Goal: Information Seeking & Learning: Learn about a topic

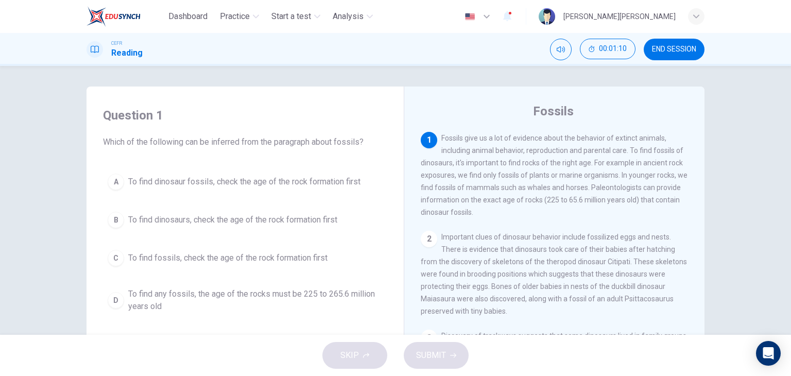
click at [186, 183] on span "To find dinosaur fossils, check the age of the rock formation first" at bounding box center [244, 182] width 232 height 12
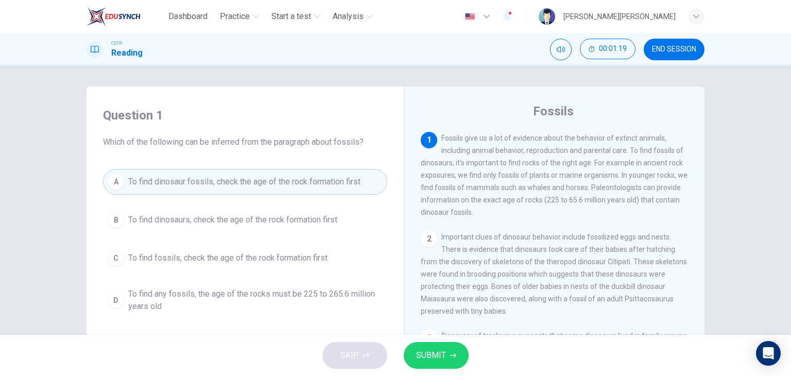
click at [435, 363] on button "SUBMIT" at bounding box center [436, 355] width 65 height 27
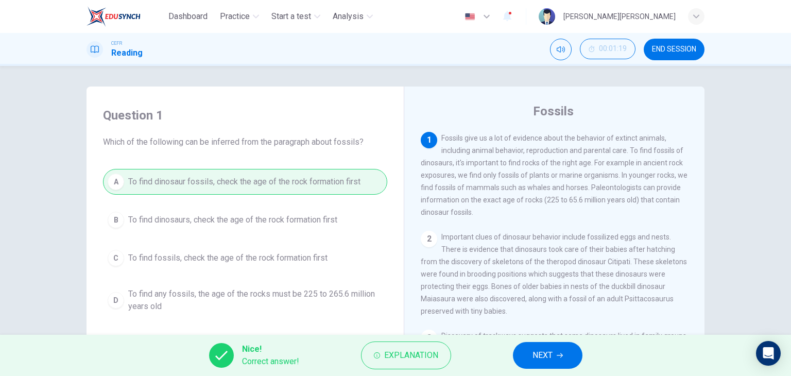
click at [562, 354] on icon "button" at bounding box center [560, 355] width 6 height 6
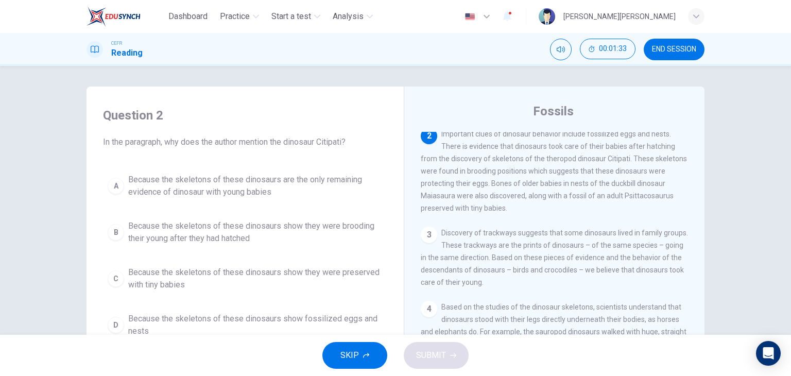
scroll to position [51, 0]
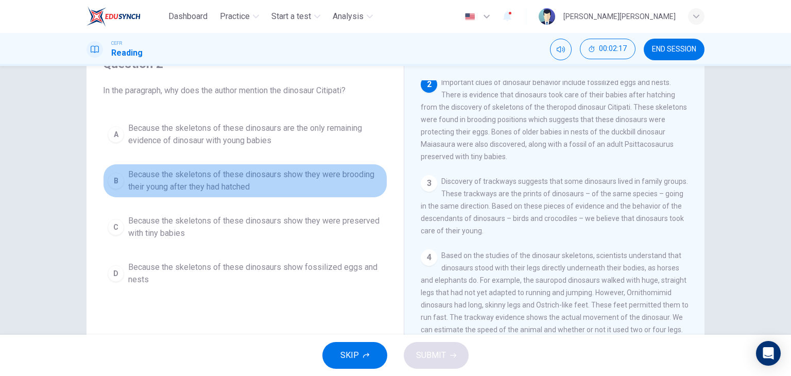
click at [175, 174] on span "Because the skeletons of these dinosaurs show they were brooding their young af…" at bounding box center [255, 180] width 254 height 25
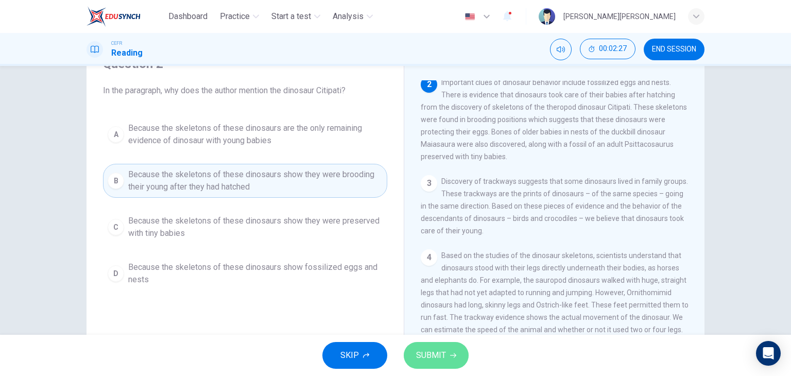
click at [423, 349] on span "SUBMIT" at bounding box center [431, 355] width 30 height 14
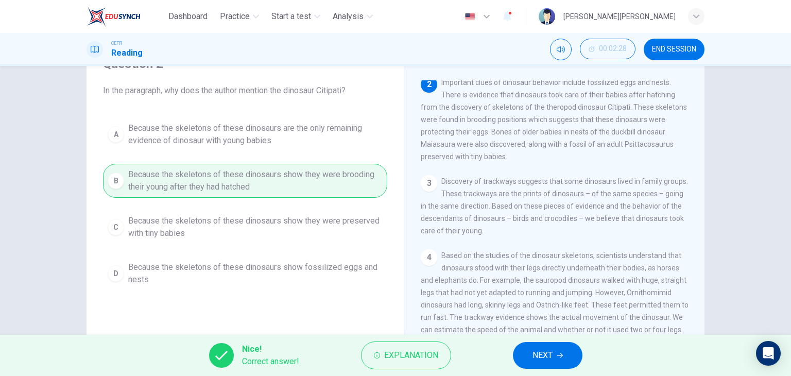
click at [531, 359] on button "NEXT" at bounding box center [548, 355] width 70 height 27
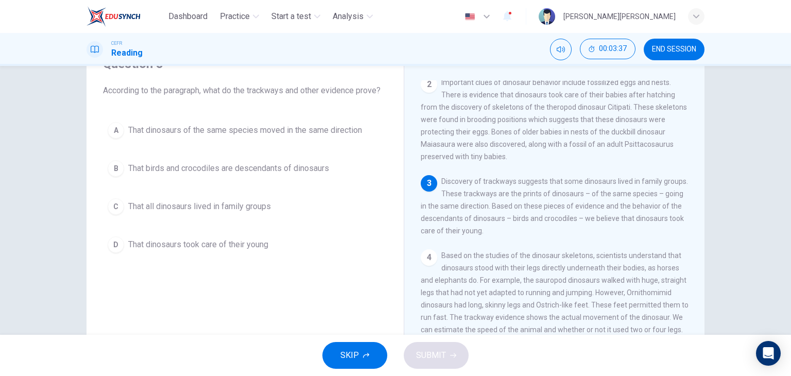
click at [289, 166] on span "That birds and crocodiles are descendants of dinosaurs" at bounding box center [228, 168] width 201 height 12
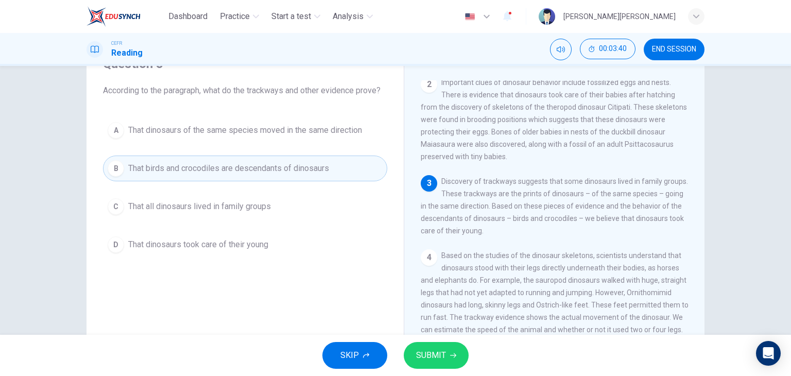
click at [455, 350] on button "SUBMIT" at bounding box center [436, 355] width 65 height 27
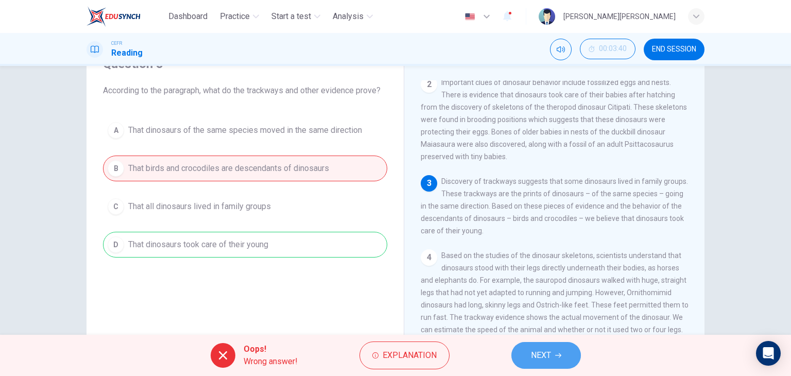
click at [518, 352] on button "NEXT" at bounding box center [546, 355] width 70 height 27
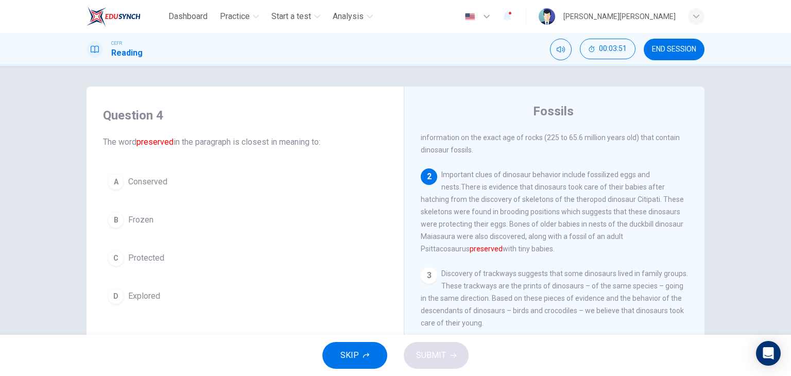
scroll to position [103, 0]
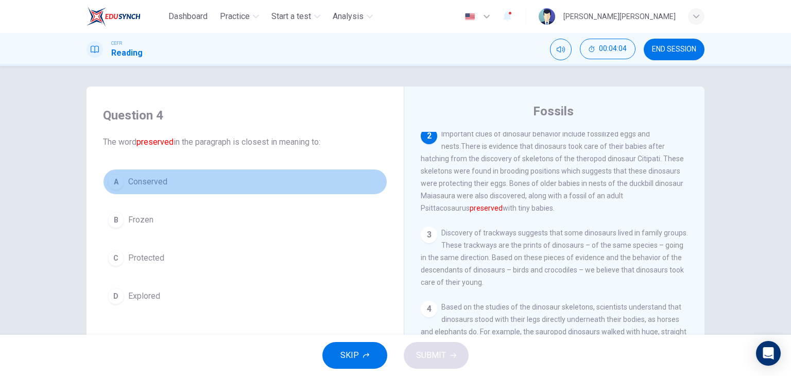
click at [149, 183] on span "Conserved" at bounding box center [147, 182] width 39 height 12
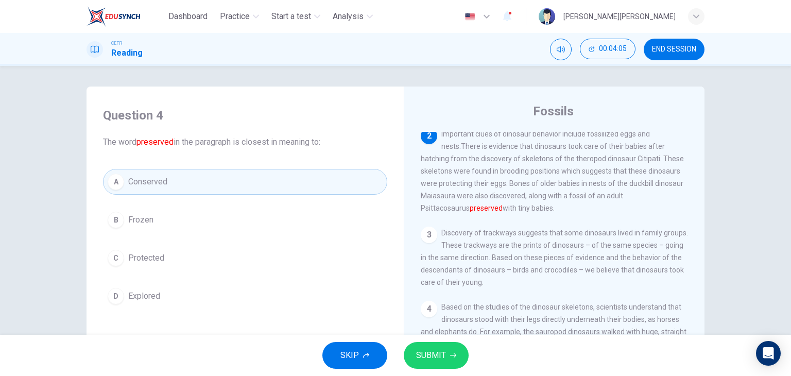
click at [429, 353] on span "SUBMIT" at bounding box center [431, 355] width 30 height 14
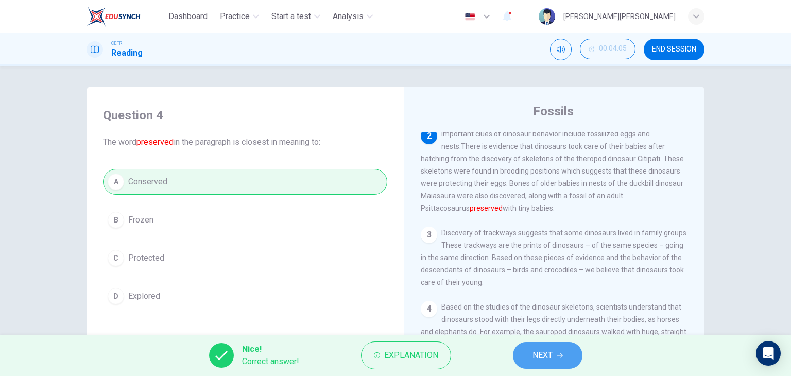
click at [556, 348] on button "NEXT" at bounding box center [548, 355] width 70 height 27
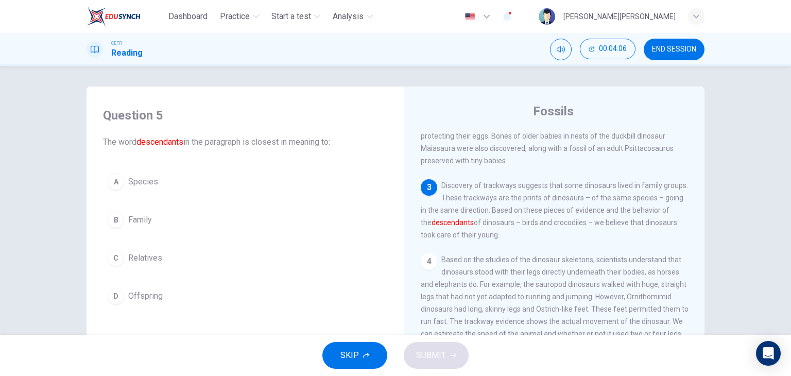
scroll to position [154, 0]
click at [179, 291] on button "D Offspring" at bounding box center [245, 296] width 284 height 26
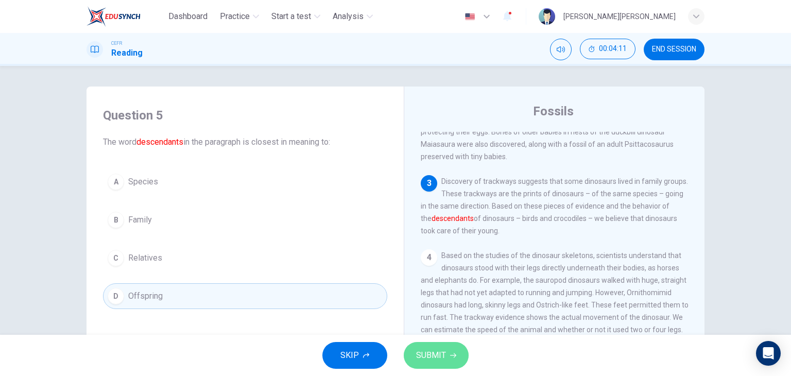
click at [428, 352] on span "SUBMIT" at bounding box center [431, 355] width 30 height 14
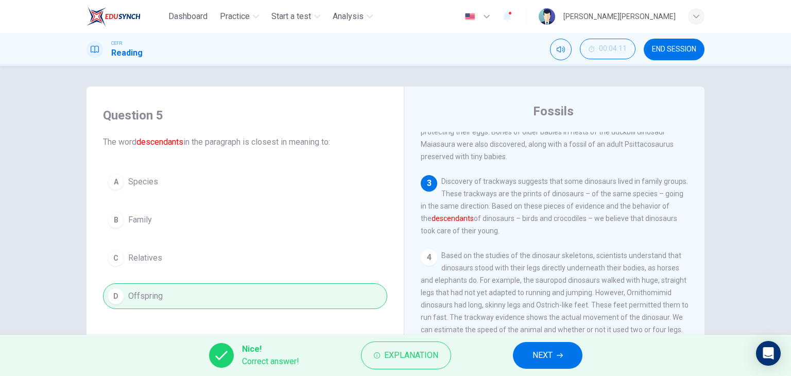
click at [545, 353] on span "NEXT" at bounding box center [542, 355] width 20 height 14
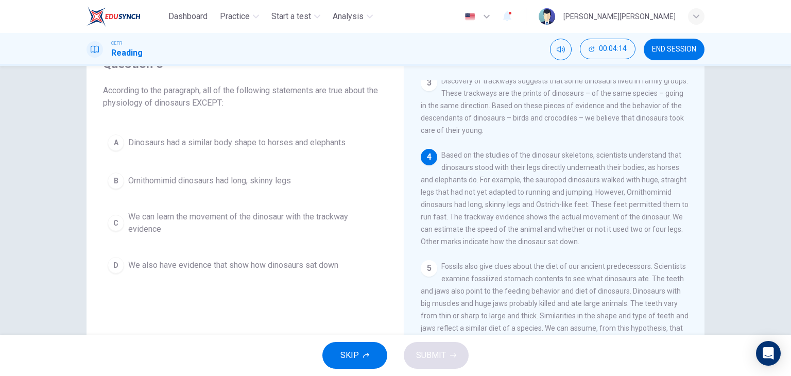
scroll to position [206, 0]
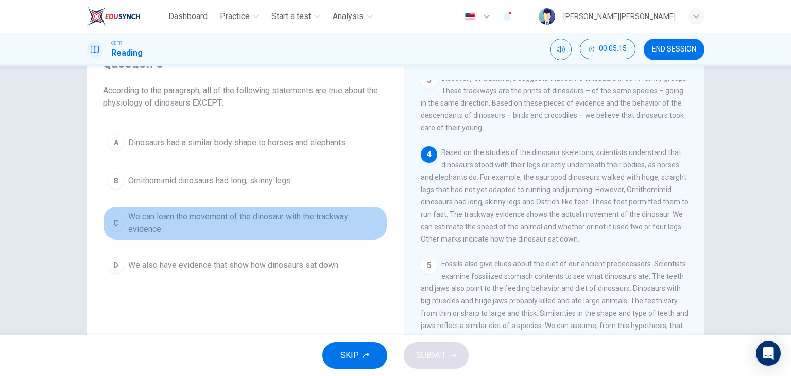
click at [271, 219] on span "We can learn the movement of the dinosaur with the trackway evidence" at bounding box center [255, 223] width 254 height 25
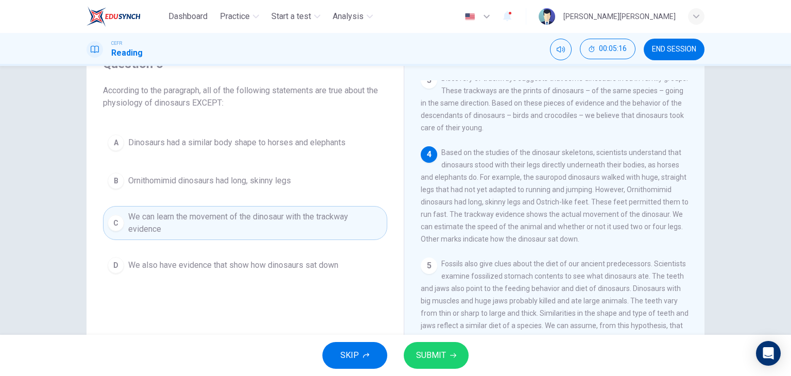
click at [435, 364] on button "SUBMIT" at bounding box center [436, 355] width 65 height 27
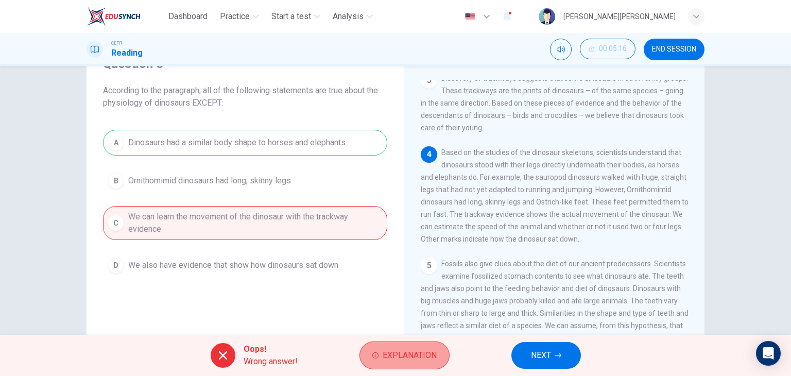
click at [405, 360] on span "Explanation" at bounding box center [410, 355] width 54 height 14
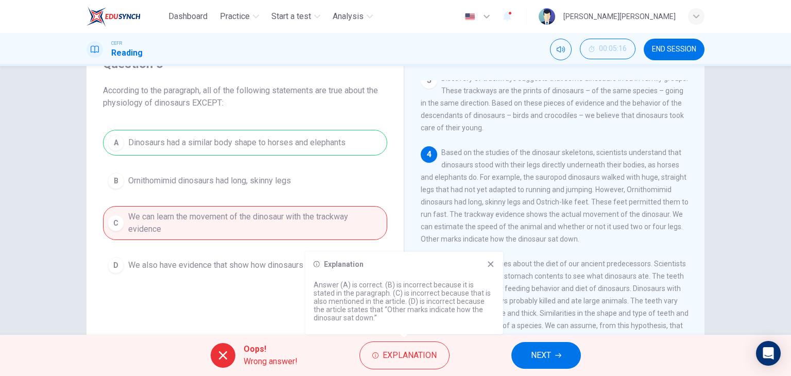
click at [562, 349] on button "NEXT" at bounding box center [546, 355] width 70 height 27
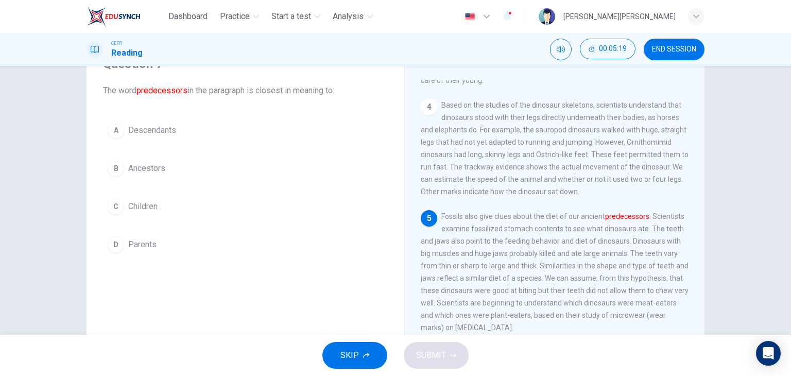
scroll to position [257, 0]
click at [145, 163] on span "Ancestors" at bounding box center [146, 168] width 37 height 12
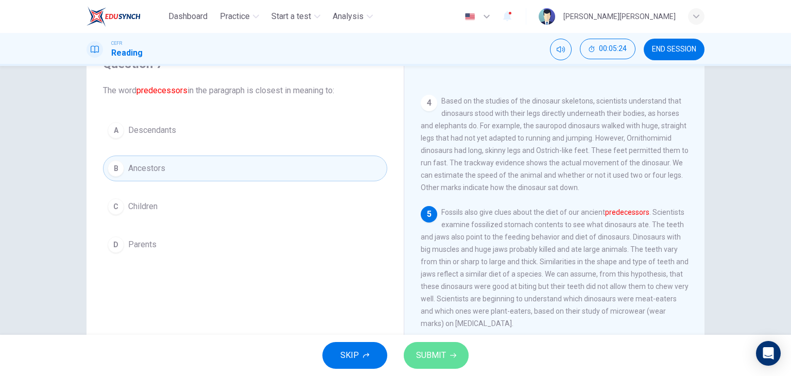
click at [434, 351] on span "SUBMIT" at bounding box center [431, 355] width 30 height 14
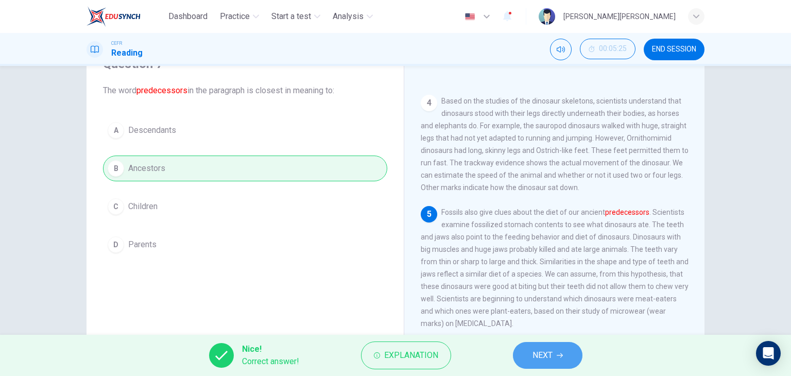
click at [539, 348] on span "NEXT" at bounding box center [542, 355] width 20 height 14
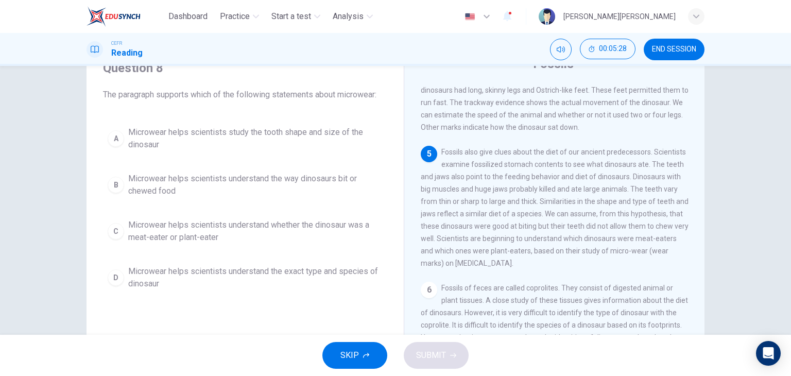
scroll to position [51, 0]
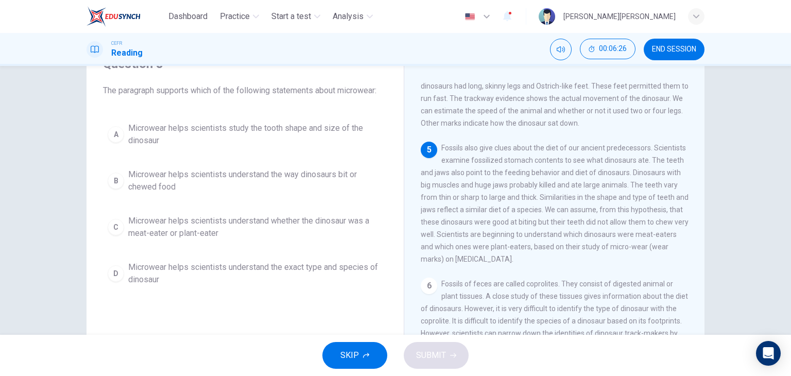
click at [344, 228] on span "Microwear helps scientists understand whether the dinosaur was a meat-eater or …" at bounding box center [255, 227] width 254 height 25
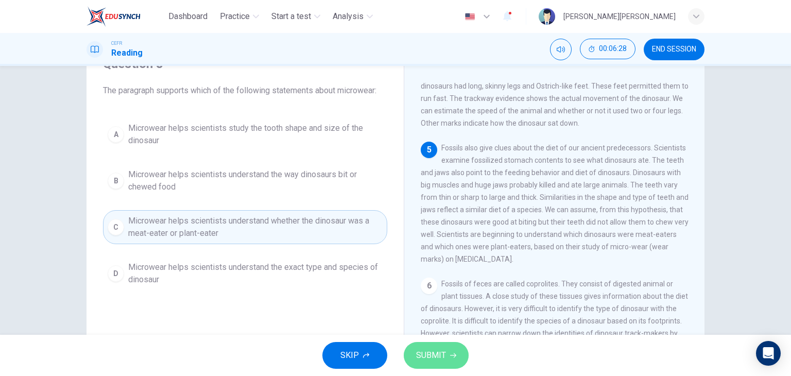
click at [447, 365] on button "SUBMIT" at bounding box center [436, 355] width 65 height 27
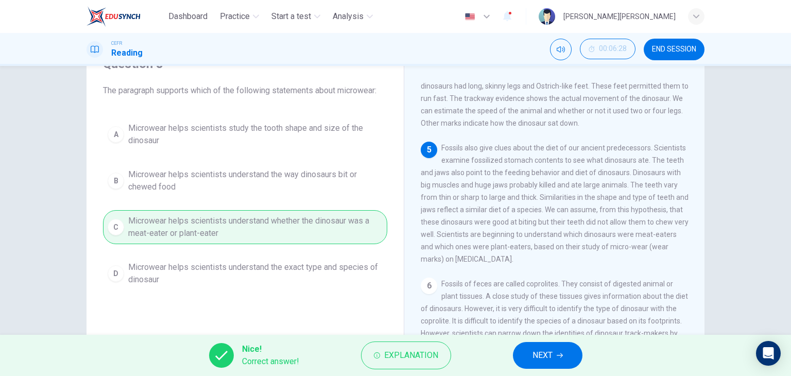
click at [542, 354] on span "NEXT" at bounding box center [542, 355] width 20 height 14
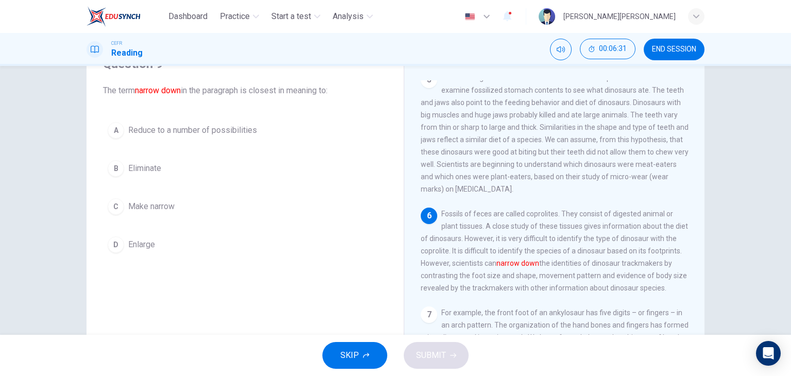
scroll to position [425, 0]
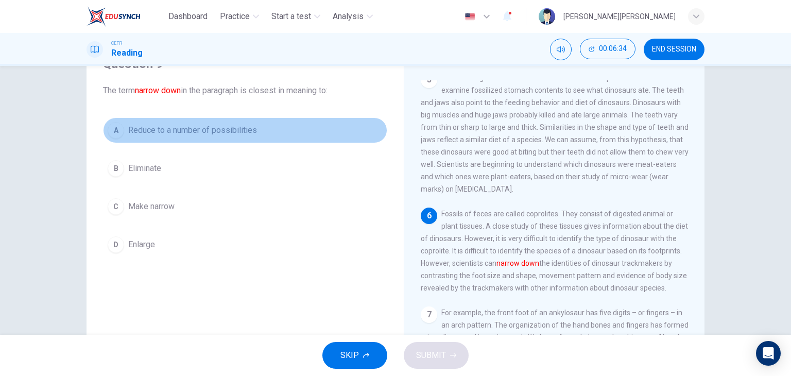
click at [227, 132] on span "Reduce to a number of possibilities" at bounding box center [192, 130] width 129 height 12
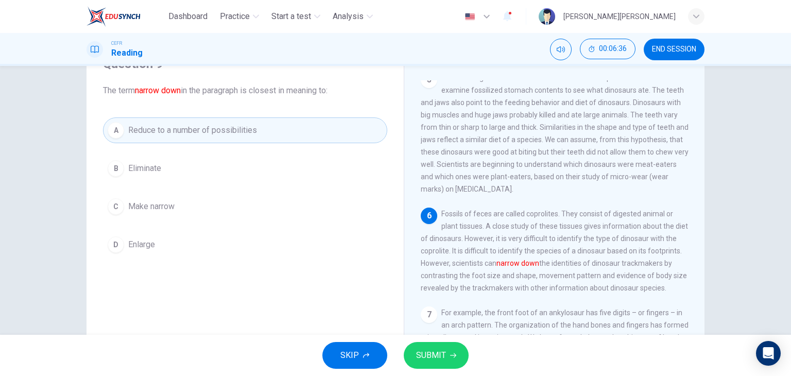
click at [426, 353] on span "SUBMIT" at bounding box center [431, 355] width 30 height 14
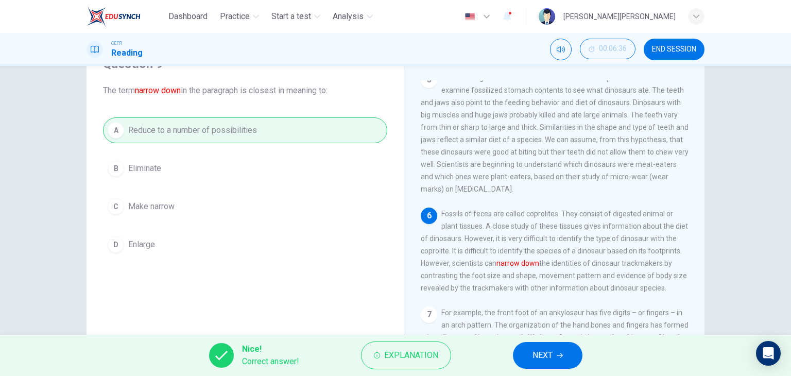
click at [547, 355] on span "NEXT" at bounding box center [542, 355] width 20 height 14
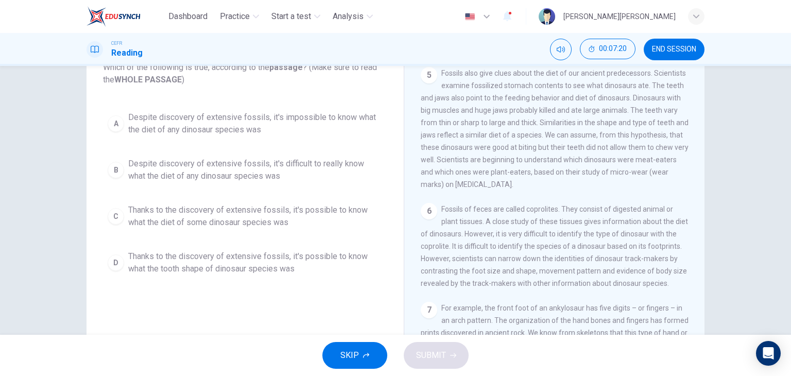
scroll to position [79, 0]
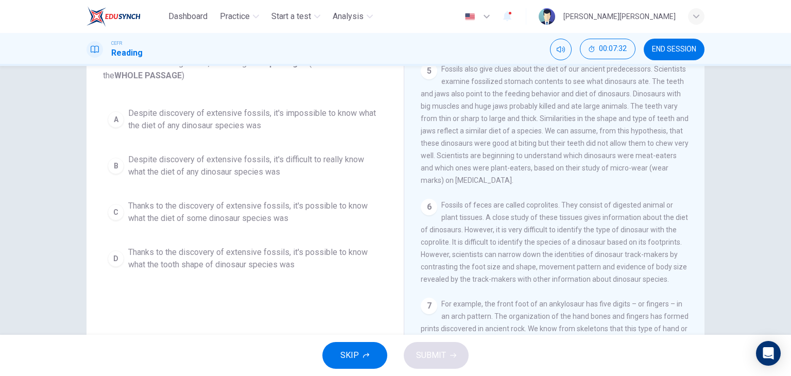
click at [250, 200] on span "Thanks to the discovery of extensive fossils, it's possible to know what the di…" at bounding box center [255, 212] width 254 height 25
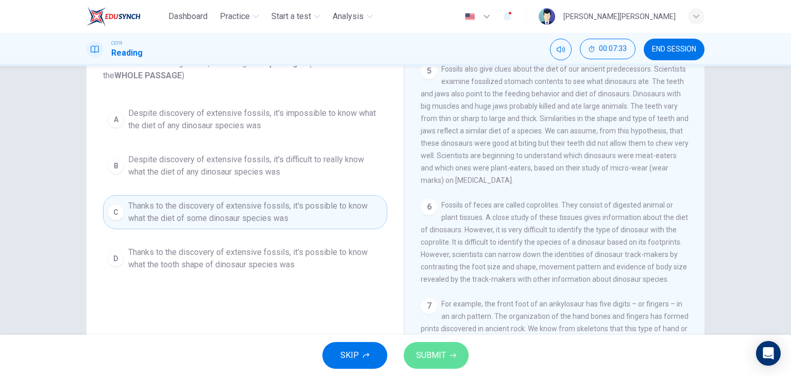
click at [425, 351] on span "SUBMIT" at bounding box center [431, 355] width 30 height 14
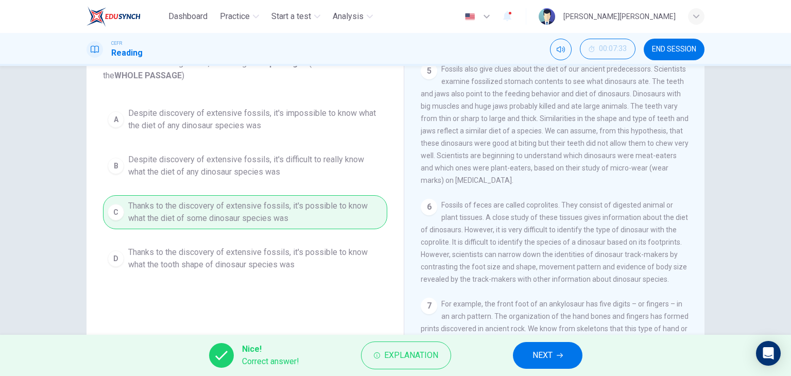
click at [531, 351] on button "NEXT" at bounding box center [548, 355] width 70 height 27
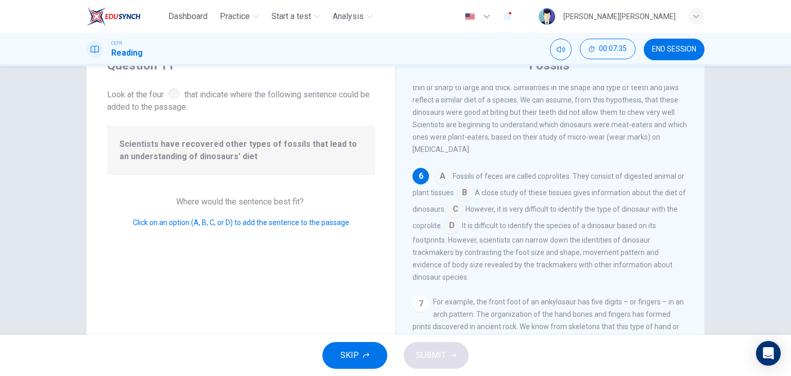
scroll to position [51, 0]
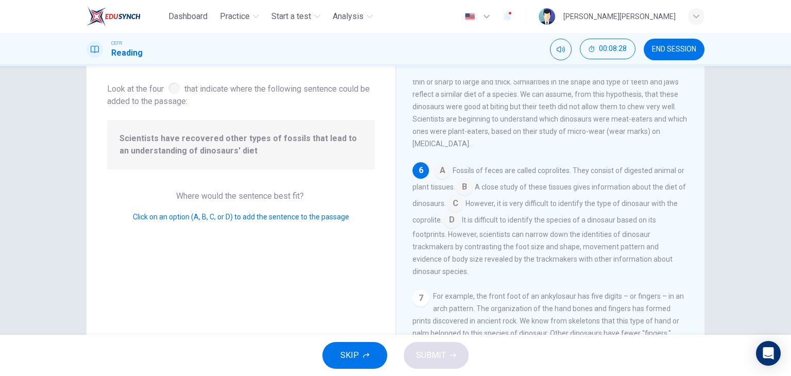
click at [443, 172] on input at bounding box center [442, 171] width 16 height 16
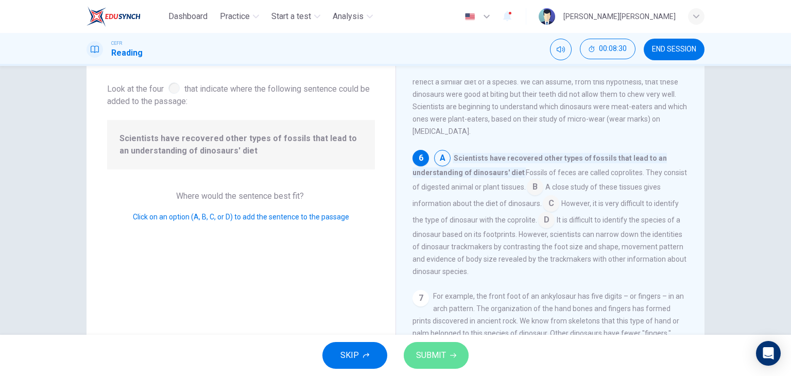
click at [444, 355] on span "SUBMIT" at bounding box center [431, 355] width 30 height 14
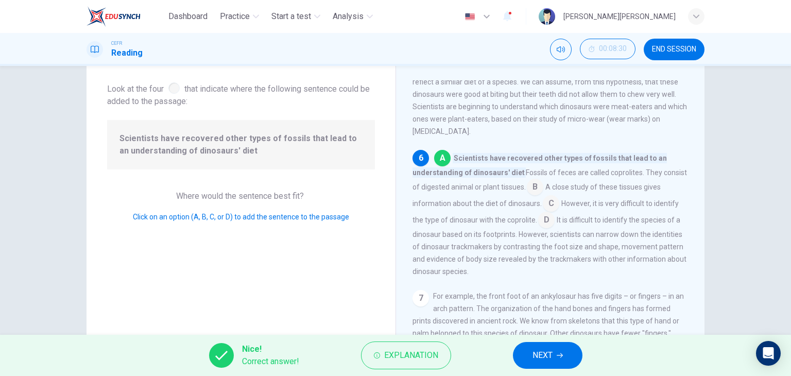
click at [537, 355] on span "NEXT" at bounding box center [542, 355] width 20 height 14
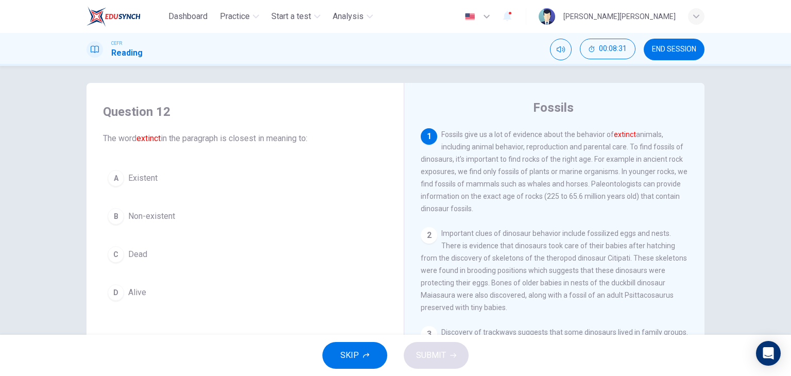
scroll to position [0, 0]
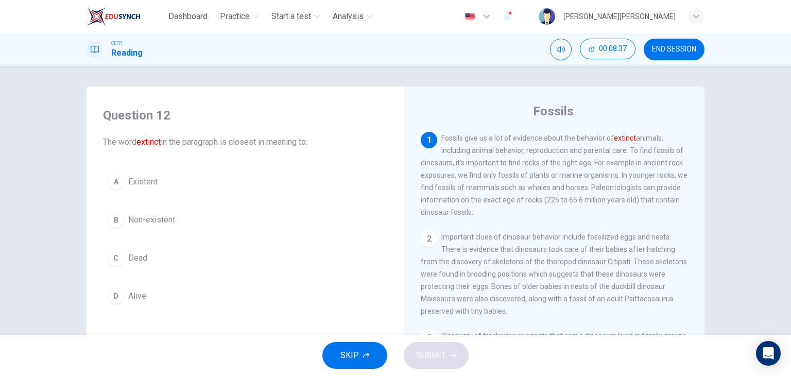
click at [153, 221] on span "Non-existent" at bounding box center [151, 220] width 47 height 12
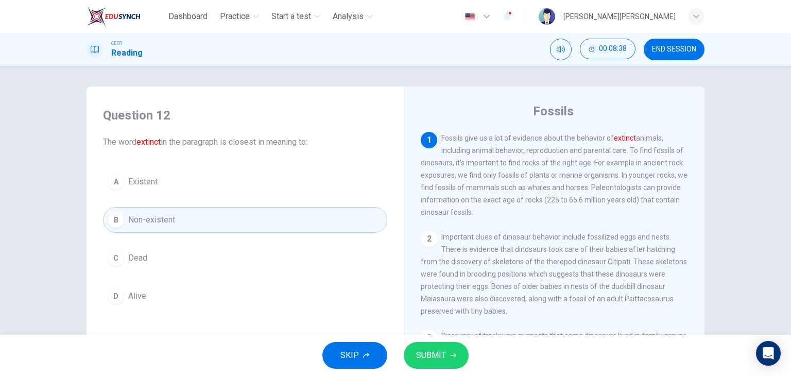
click at [456, 356] on button "SUBMIT" at bounding box center [436, 355] width 65 height 27
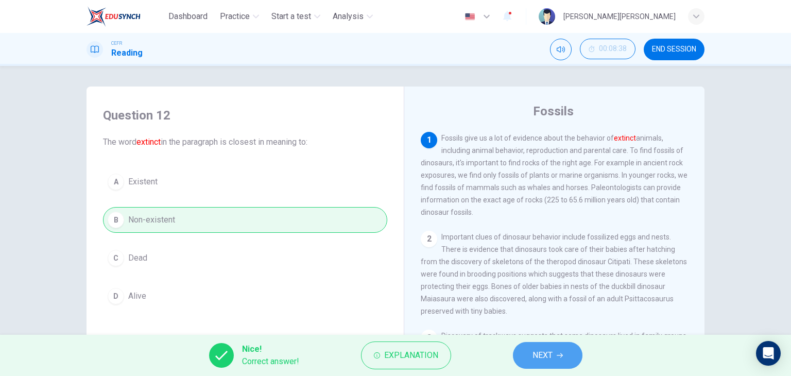
click at [521, 354] on button "NEXT" at bounding box center [548, 355] width 70 height 27
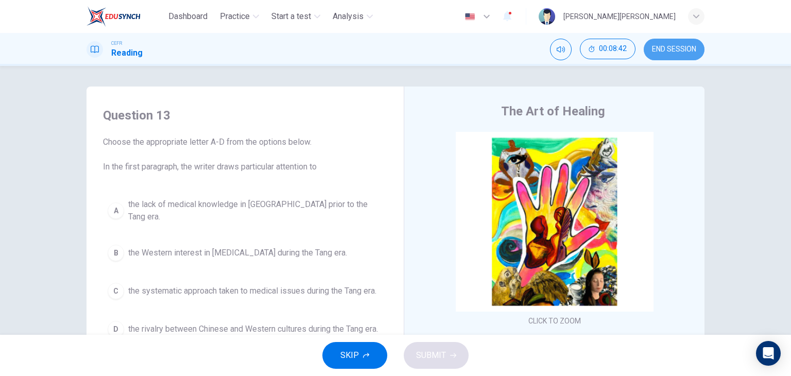
click at [683, 48] on span "END SESSION" at bounding box center [674, 49] width 44 height 8
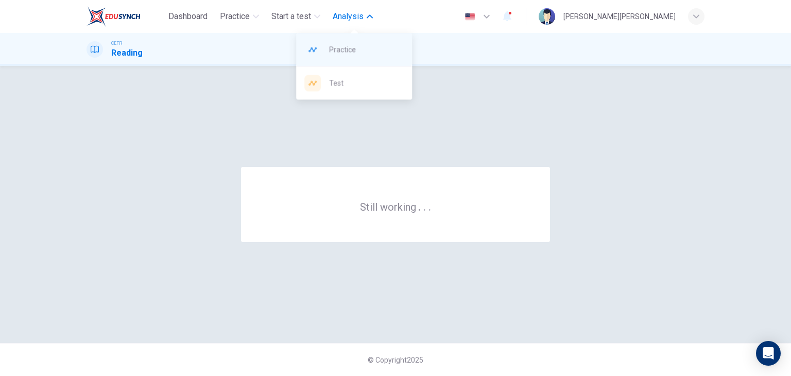
click at [355, 53] on span "Practice" at bounding box center [366, 49] width 75 height 12
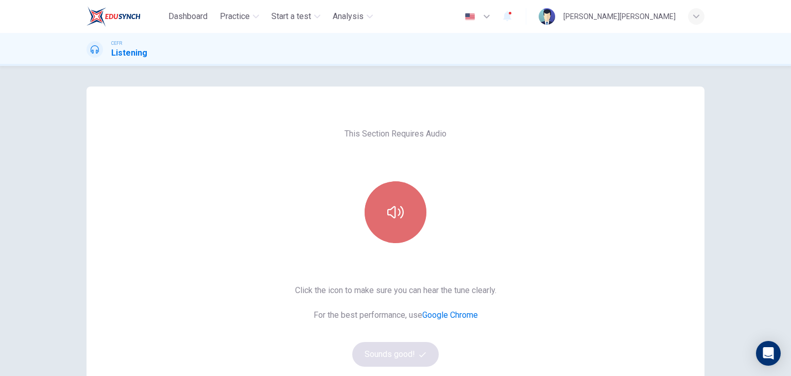
click at [410, 200] on button "button" at bounding box center [396, 212] width 62 height 62
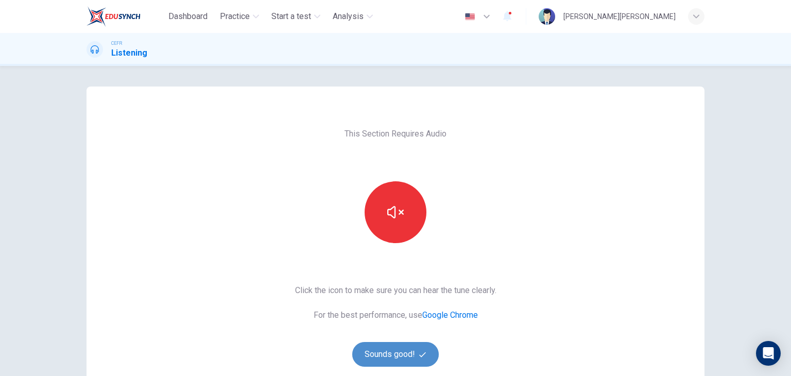
click at [423, 358] on button "Sounds good!" at bounding box center [395, 354] width 86 height 25
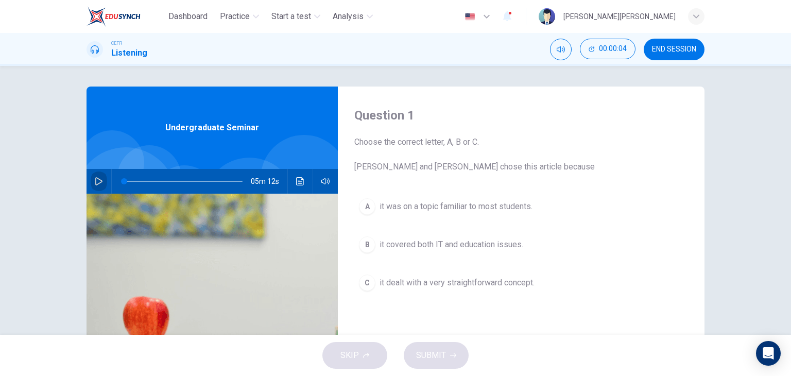
click at [91, 183] on button "button" at bounding box center [99, 181] width 16 height 25
type input "0"
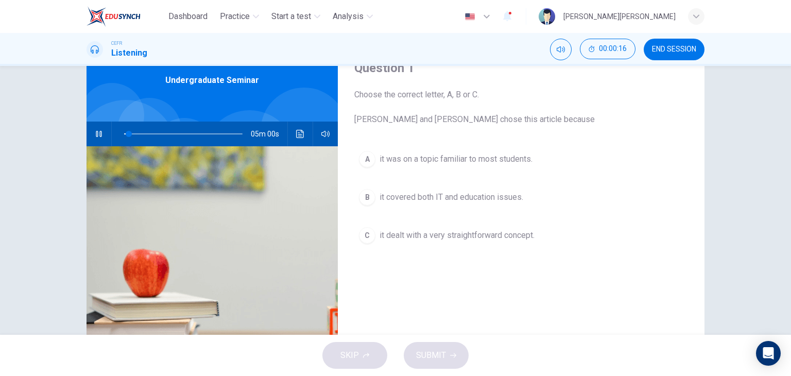
scroll to position [51, 0]
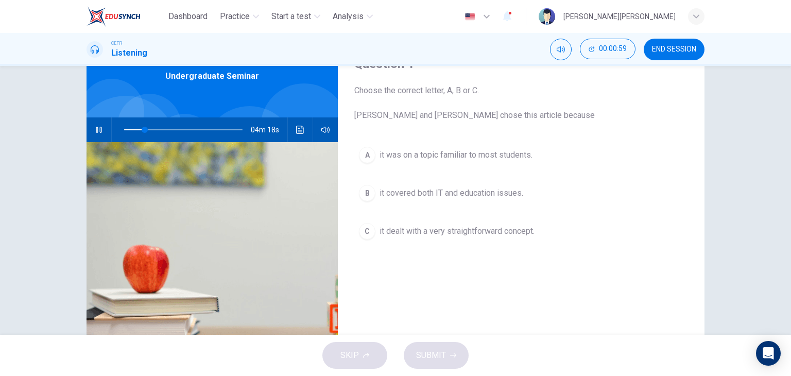
click at [476, 159] on span "it was on a topic familiar to most students." at bounding box center [455, 155] width 153 height 12
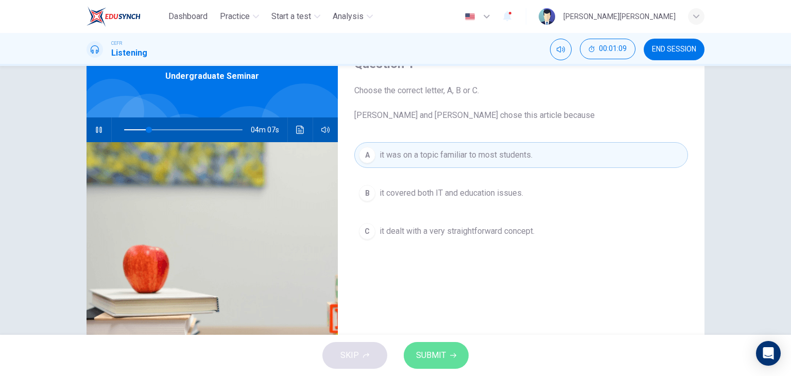
click at [446, 357] on button "SUBMIT" at bounding box center [436, 355] width 65 height 27
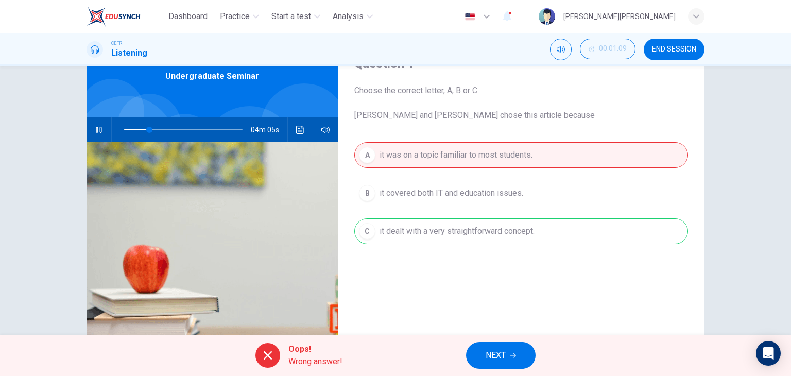
click at [503, 352] on span "NEXT" at bounding box center [496, 355] width 20 height 14
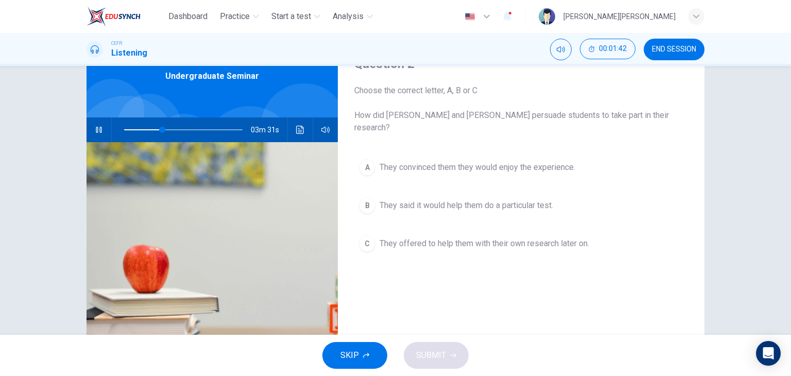
click at [445, 199] on span "They said it would help them do a particular test." at bounding box center [466, 205] width 174 height 12
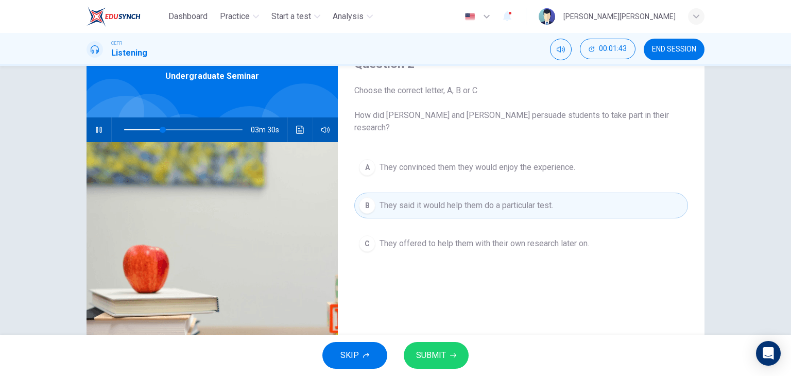
click at [433, 359] on span "SUBMIT" at bounding box center [431, 355] width 30 height 14
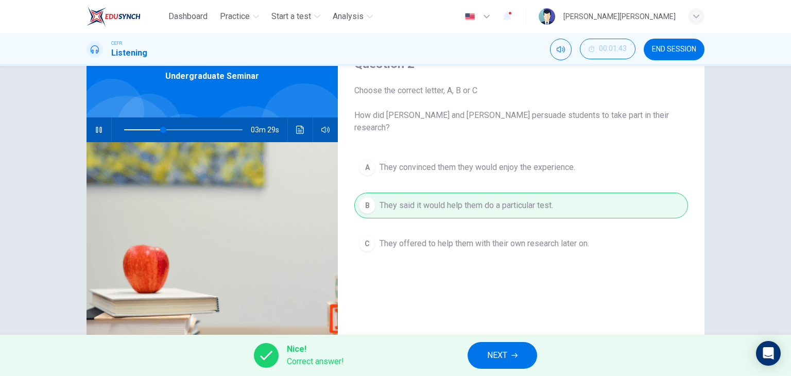
click at [485, 351] on button "NEXT" at bounding box center [503, 355] width 70 height 27
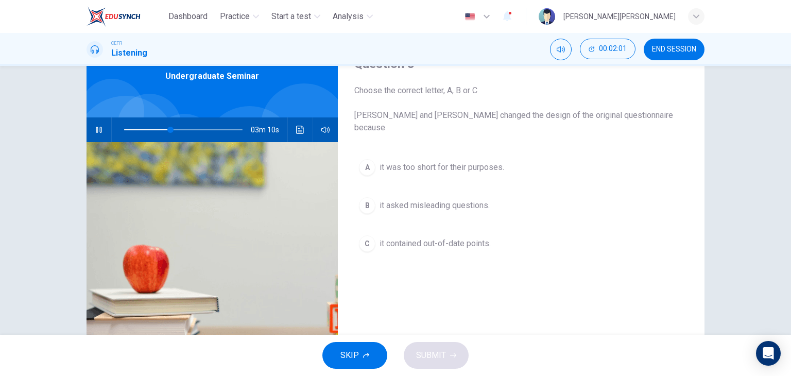
click at [472, 237] on span "it contained out-of-date points." at bounding box center [434, 243] width 111 height 12
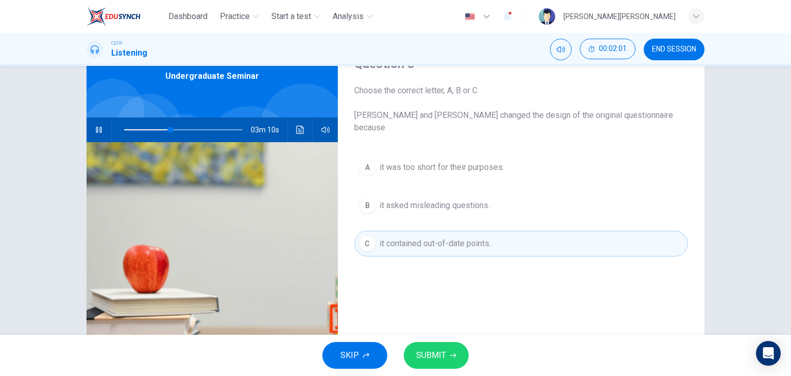
click at [443, 361] on span "SUBMIT" at bounding box center [431, 355] width 30 height 14
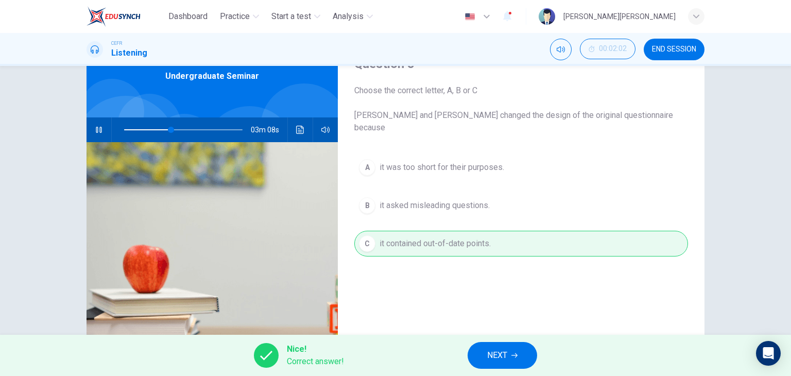
click at [509, 349] on button "NEXT" at bounding box center [503, 355] width 70 height 27
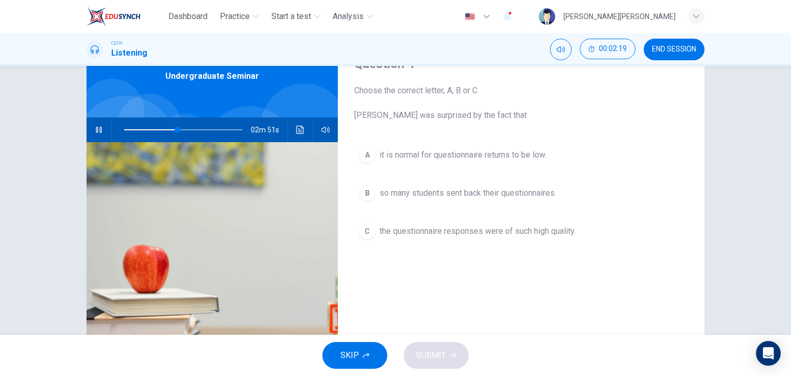
click at [515, 229] on span "the questionnaire responses were of such high quality." at bounding box center [477, 231] width 196 height 12
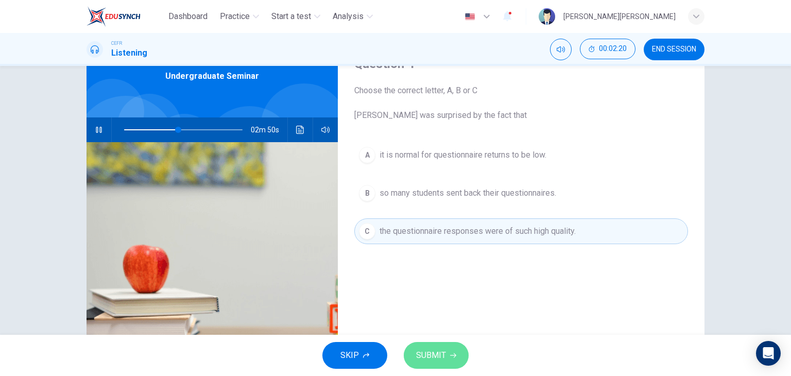
click at [451, 353] on icon "button" at bounding box center [453, 355] width 6 height 6
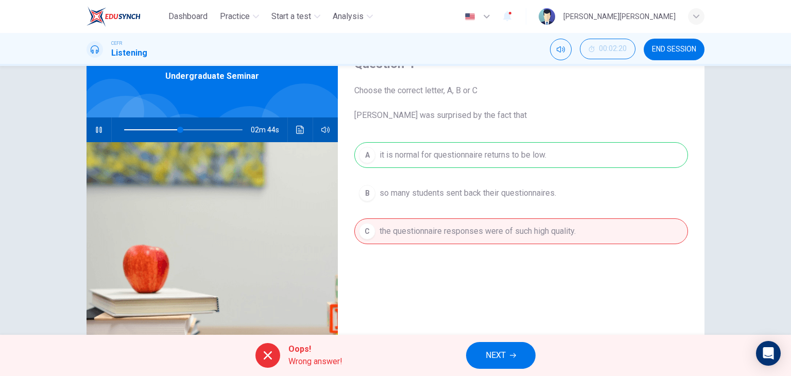
click at [510, 358] on icon "button" at bounding box center [513, 355] width 6 height 6
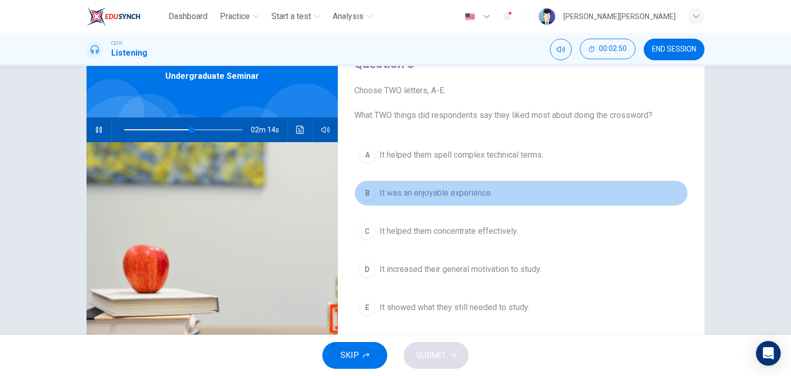
click at [448, 188] on span "It was an enjoyable experience." at bounding box center [435, 193] width 113 height 12
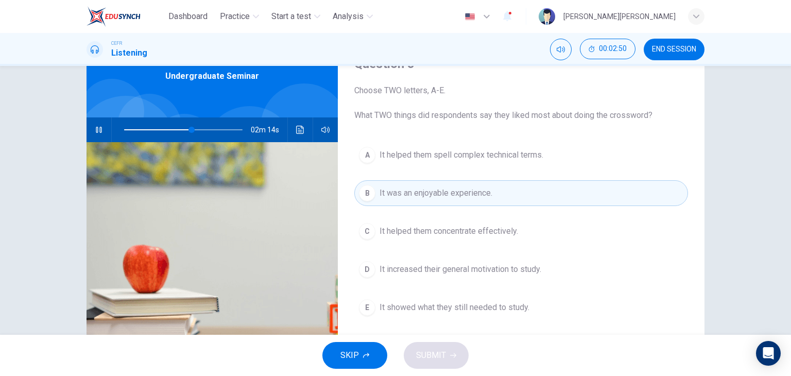
click at [437, 221] on button "C It helped them concentrate effectively." at bounding box center [521, 231] width 334 height 26
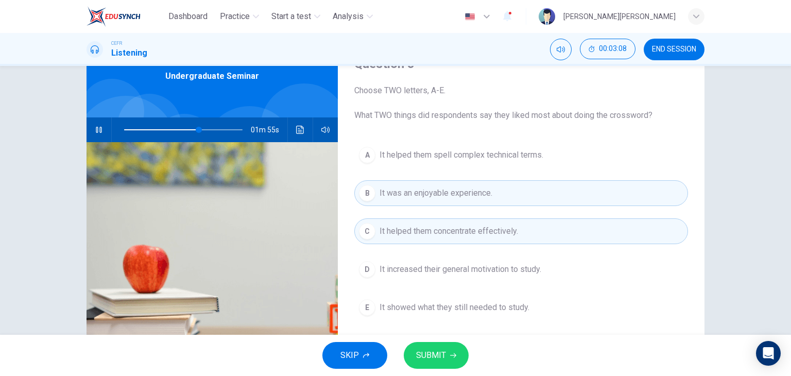
click at [455, 314] on button "E It showed what they still needed to study." at bounding box center [521, 308] width 334 height 26
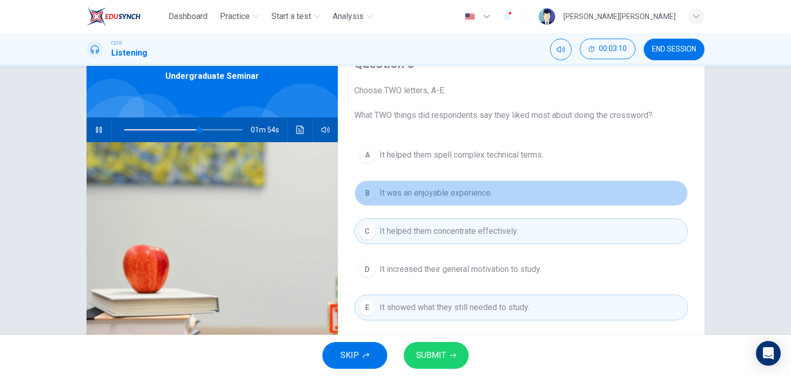
click at [429, 197] on span "It was an enjoyable experience." at bounding box center [435, 193] width 113 height 12
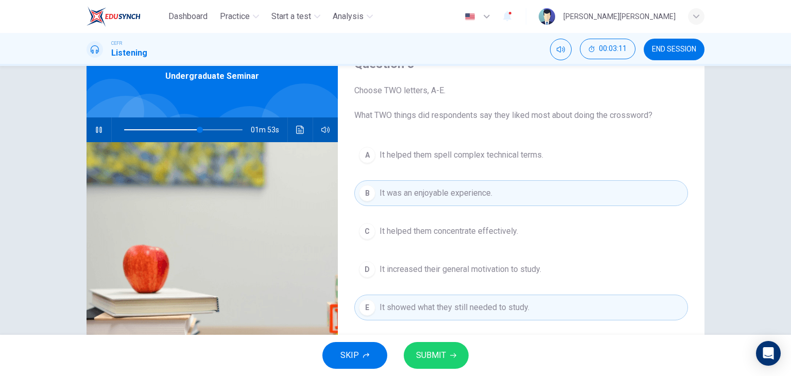
click at [443, 347] on button "SUBMIT" at bounding box center [436, 355] width 65 height 27
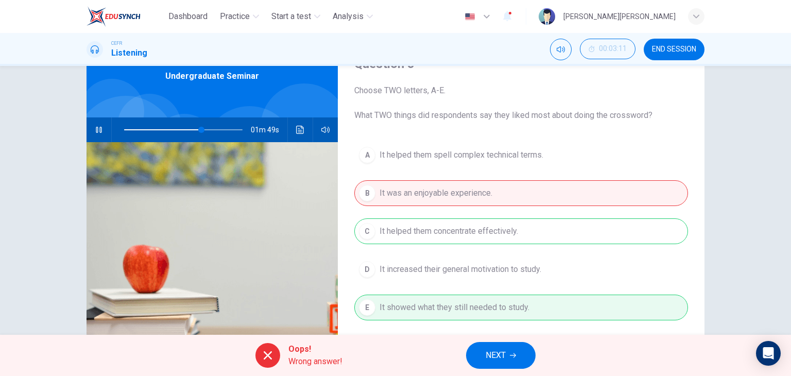
click at [495, 358] on span "NEXT" at bounding box center [496, 355] width 20 height 14
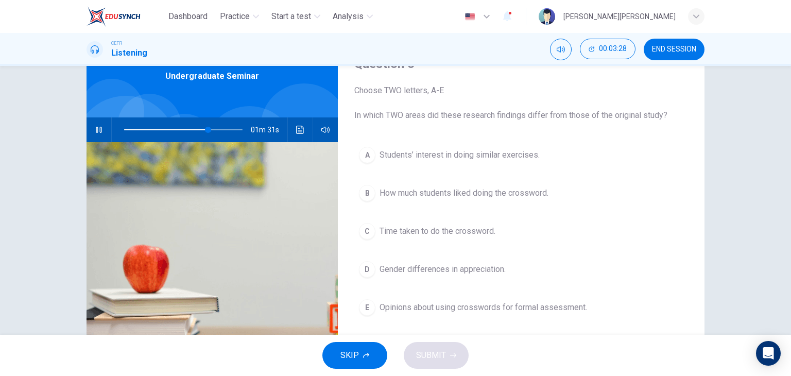
click at [428, 272] on span "Gender differences in appreciation." at bounding box center [442, 269] width 126 height 12
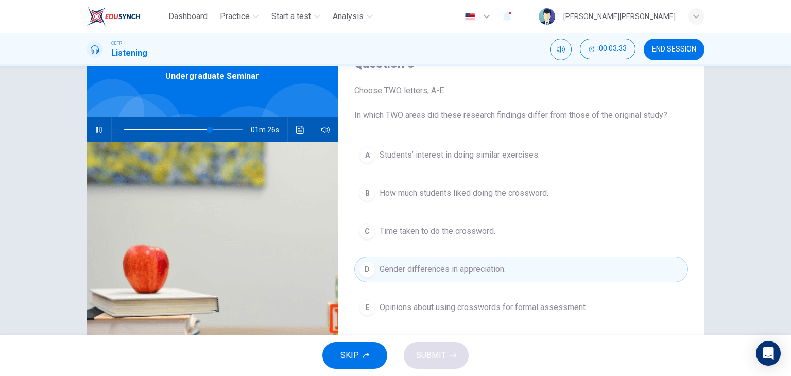
click at [432, 309] on span "Opinions about using crosswords for formal assessment." at bounding box center [482, 307] width 207 height 12
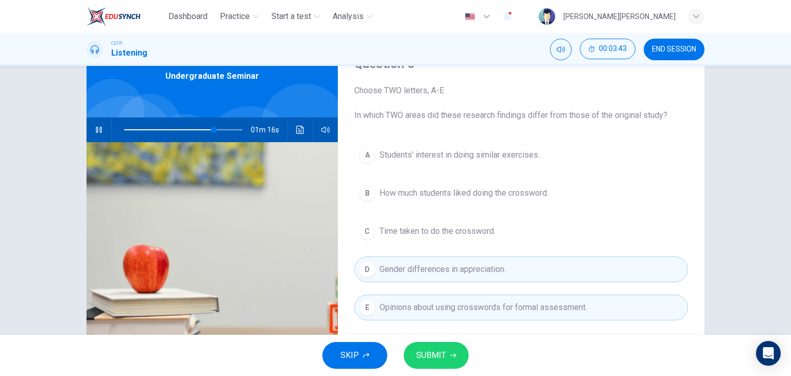
click at [439, 356] on span "SUBMIT" at bounding box center [431, 355] width 30 height 14
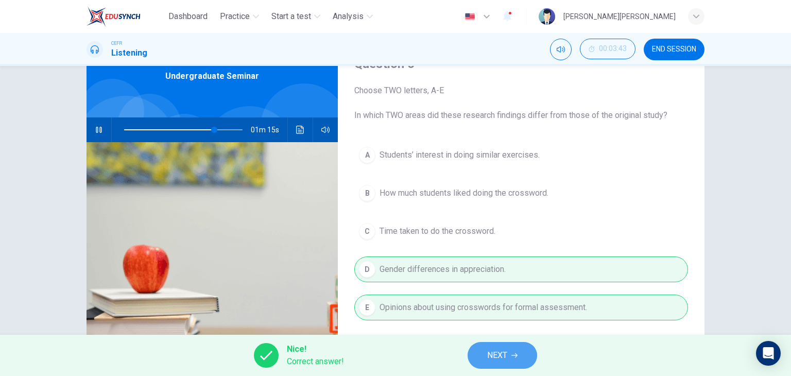
click at [496, 354] on span "NEXT" at bounding box center [497, 355] width 20 height 14
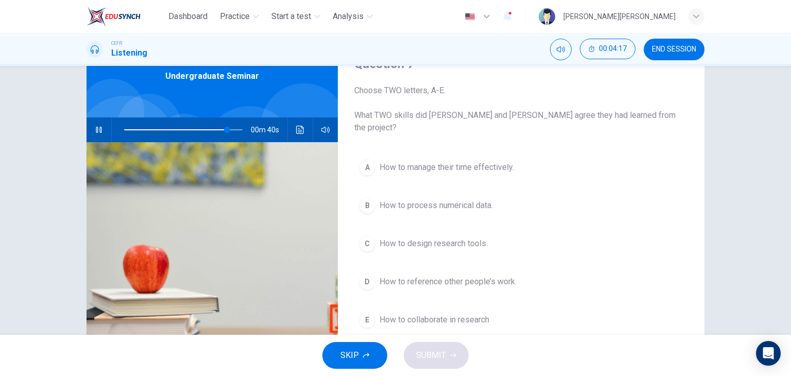
click at [461, 237] on span "How to design research tools." at bounding box center [433, 243] width 108 height 12
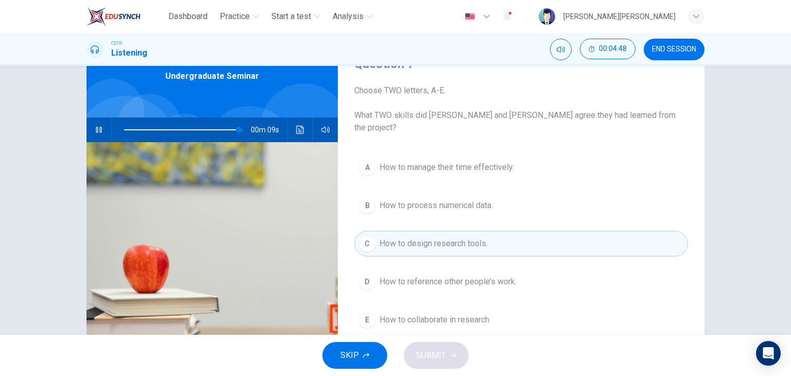
click at [456, 314] on span "How to collaborate in research" at bounding box center [434, 320] width 110 height 12
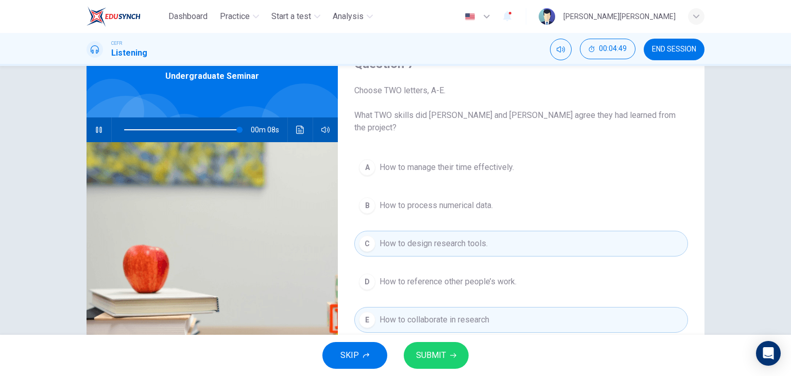
click at [435, 358] on span "SUBMIT" at bounding box center [431, 355] width 30 height 14
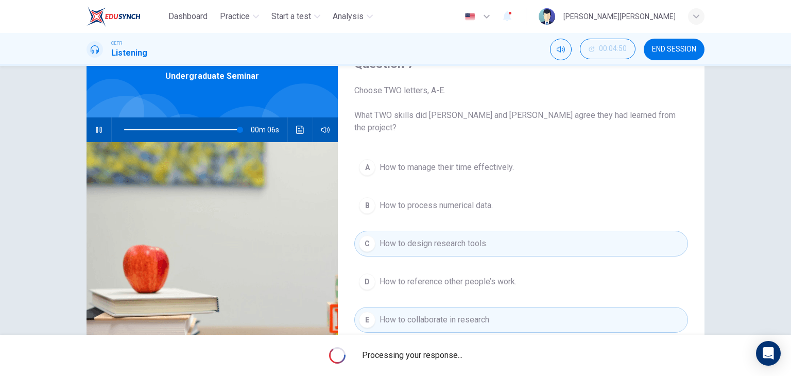
type input "98"
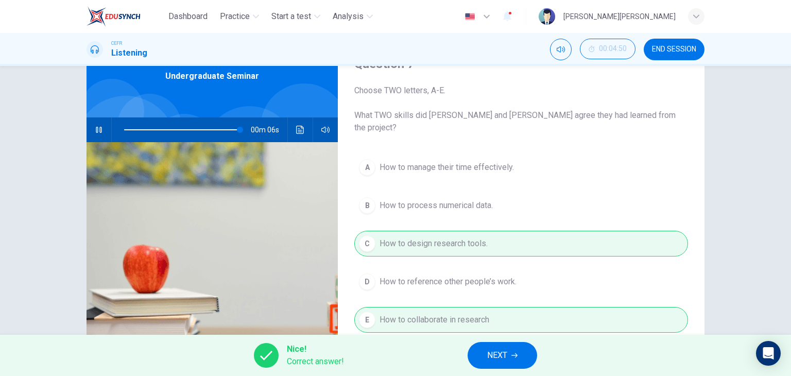
click at [494, 356] on span "NEXT" at bounding box center [497, 355] width 20 height 14
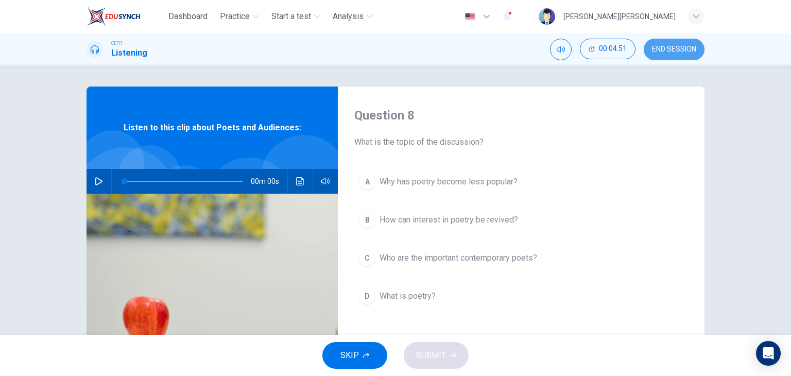
click at [676, 44] on button "END SESSION" at bounding box center [674, 50] width 61 height 22
